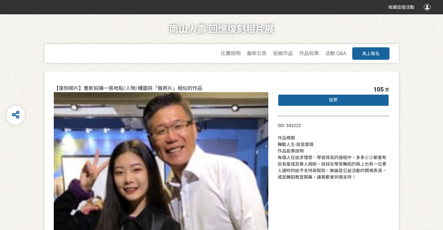
click at [340, 101] on div "投票" at bounding box center [334, 100] width 112 height 12
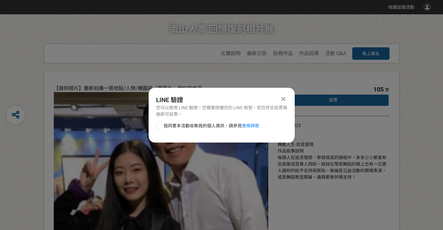
click at [160, 125] on div at bounding box center [159, 126] width 6 height 6
checkbox input "true"
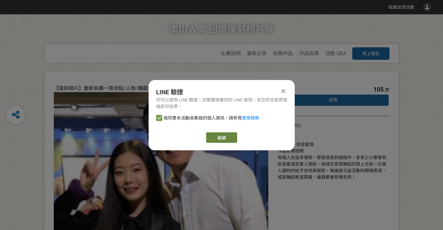
click at [222, 137] on link "繼續" at bounding box center [221, 137] width 31 height 11
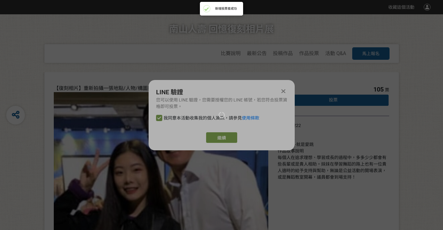
click at [226, 136] on div at bounding box center [221, 115] width 443 height 230
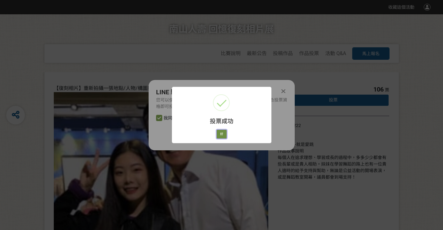
click at [221, 131] on button "好" at bounding box center [222, 134] width 10 height 9
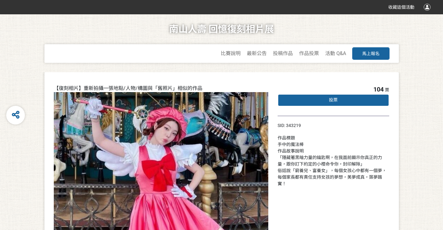
click at [344, 101] on div "投票" at bounding box center [334, 100] width 112 height 12
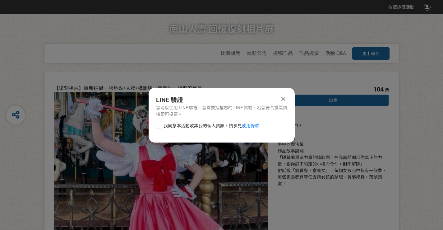
click at [160, 126] on div at bounding box center [159, 126] width 6 height 6
checkbox input "true"
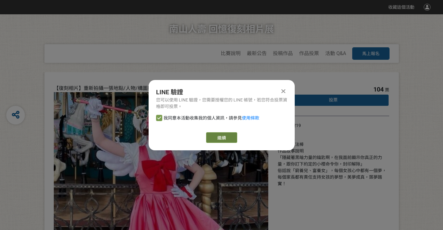
click at [220, 134] on button "繼續" at bounding box center [221, 137] width 31 height 11
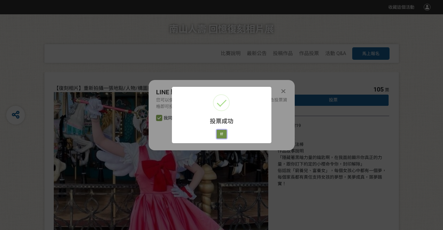
click at [223, 134] on button "好" at bounding box center [222, 134] width 10 height 9
